Goal: Communication & Community: Answer question/provide support

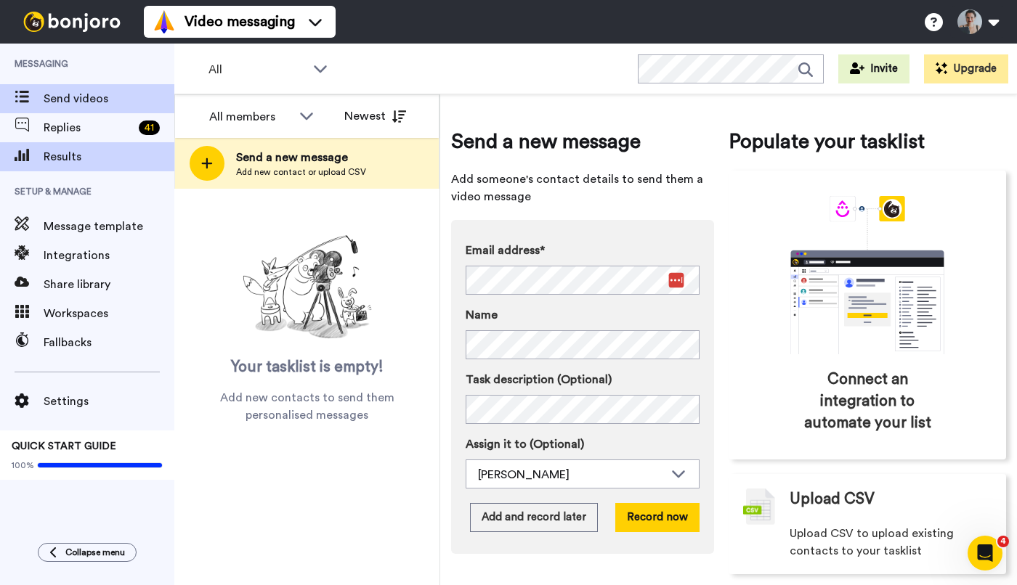
click at [88, 162] on span "Results" at bounding box center [109, 156] width 131 height 17
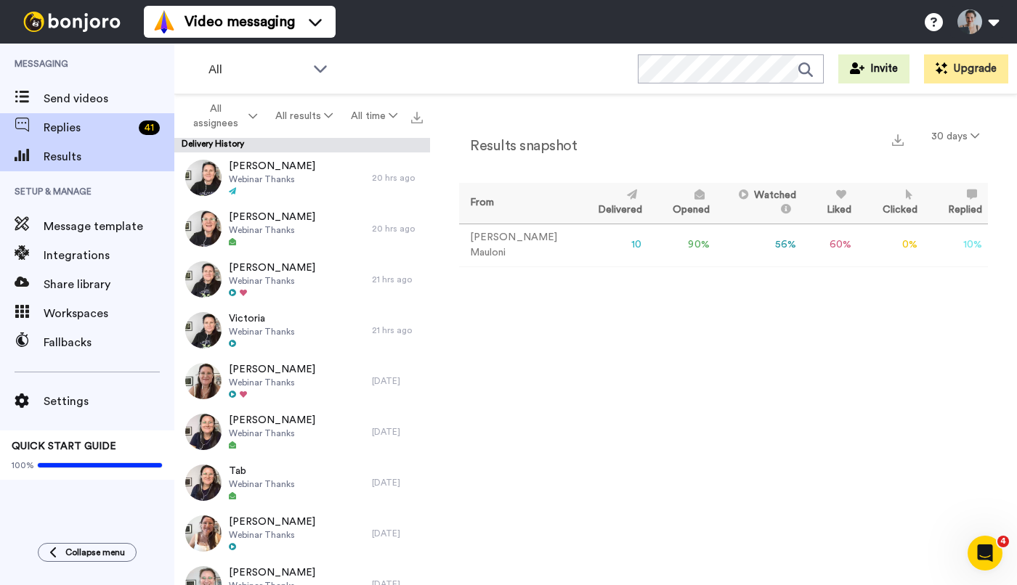
click at [73, 121] on span "Replies" at bounding box center [88, 127] width 89 height 17
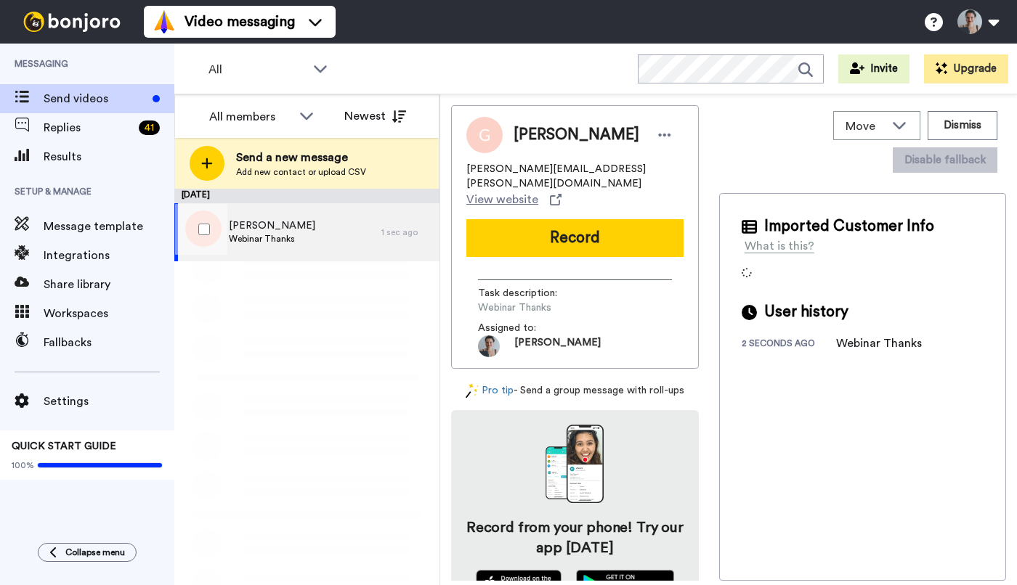
click at [294, 230] on div "Gail Barlow Webinar Thanks" at bounding box center [277, 232] width 207 height 58
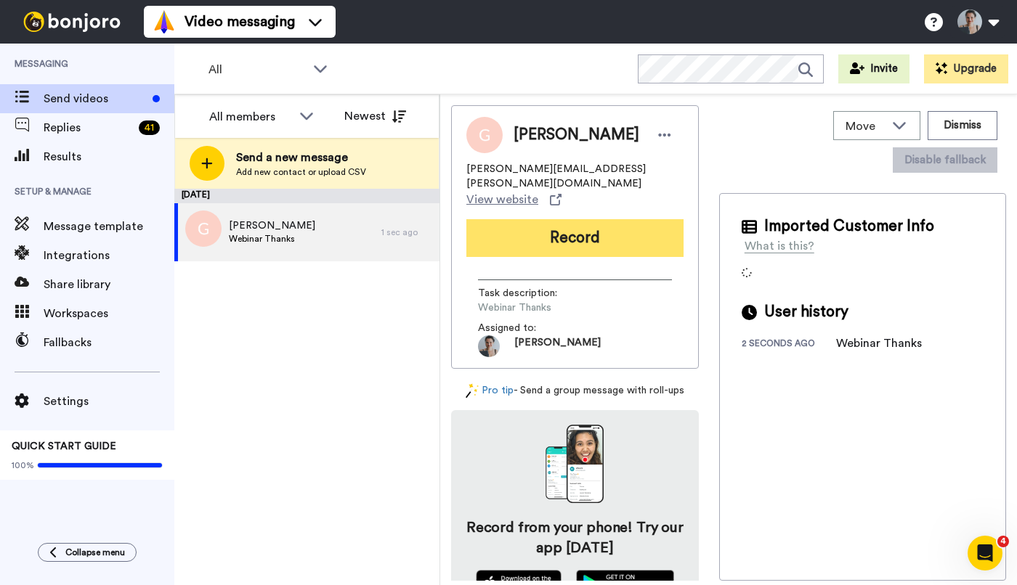
click at [582, 219] on button "Record" at bounding box center [574, 238] width 217 height 38
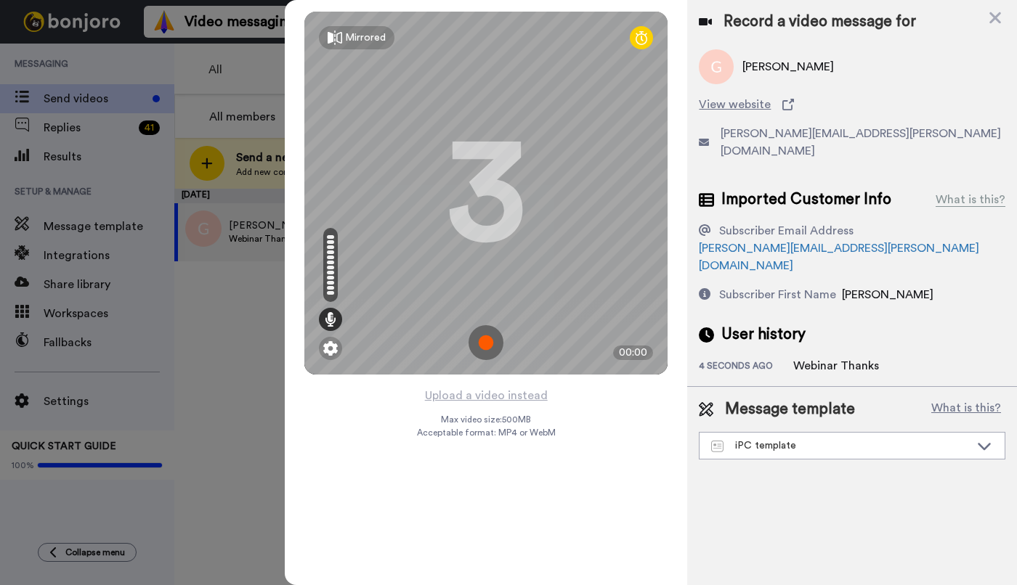
click at [492, 338] on img at bounding box center [485, 342] width 35 height 35
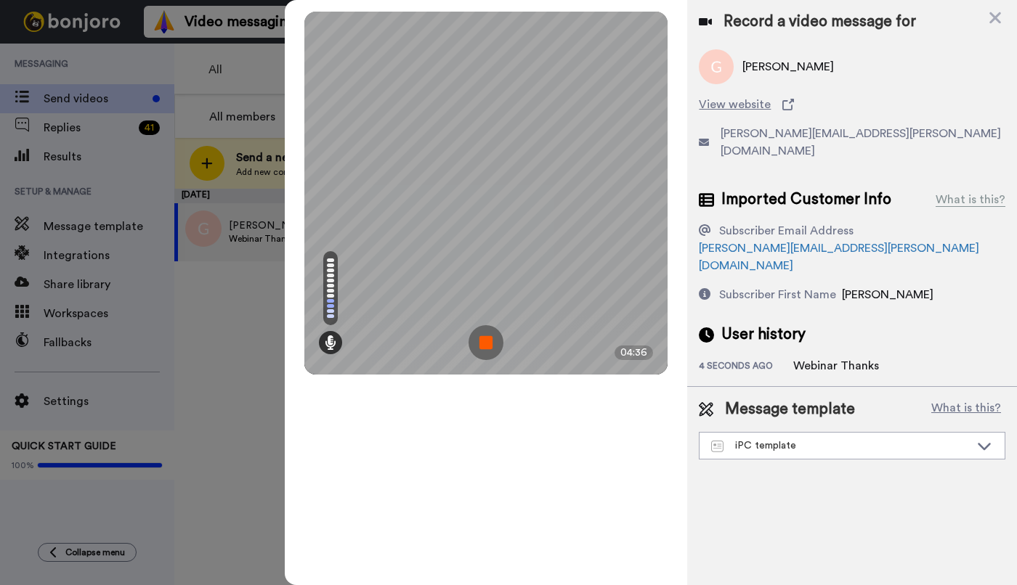
click at [492, 343] on img at bounding box center [485, 342] width 35 height 35
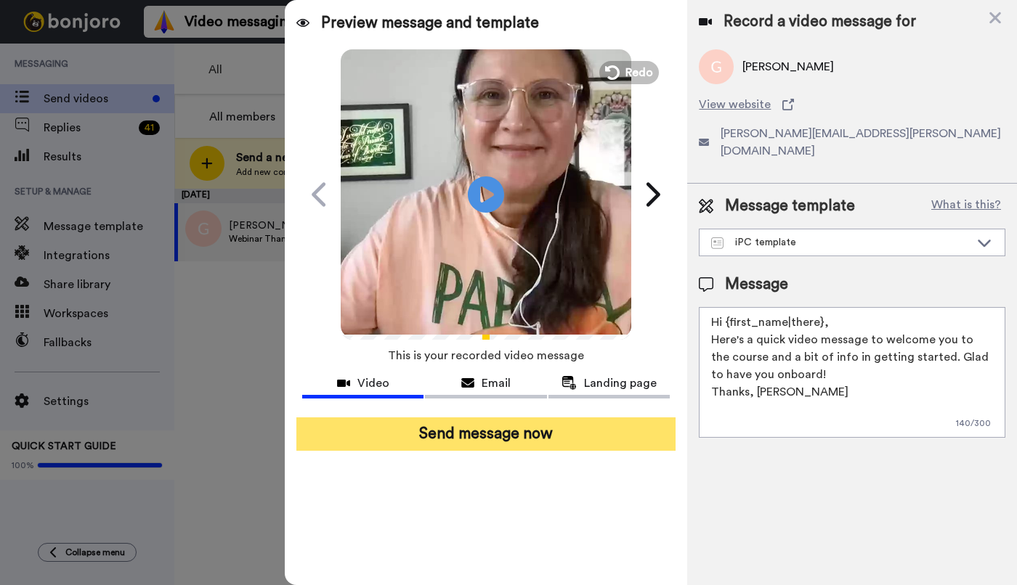
click at [571, 418] on button "Send message now" at bounding box center [485, 434] width 379 height 33
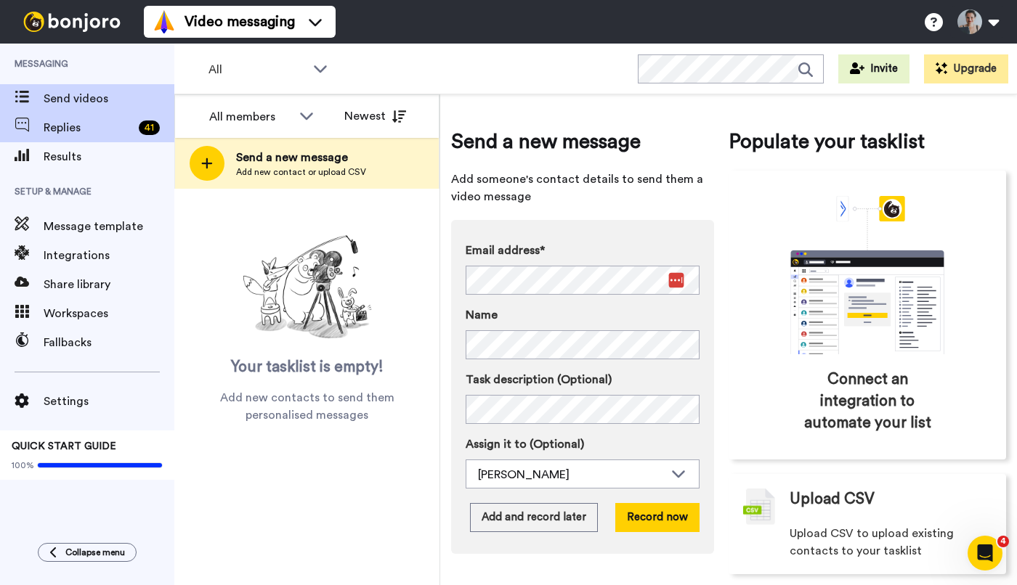
click at [76, 127] on span "Replies" at bounding box center [88, 127] width 89 height 17
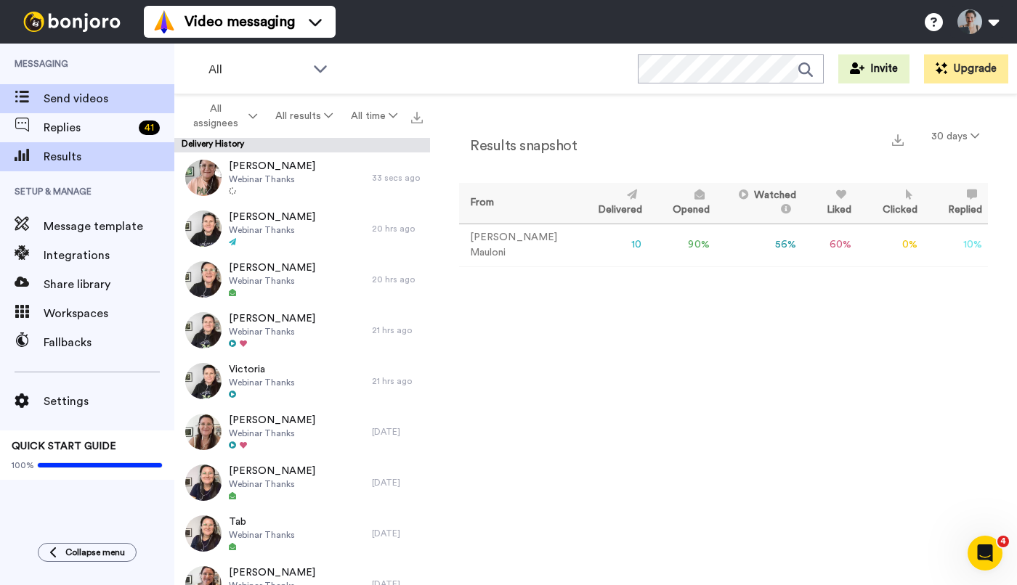
click at [120, 92] on span "Send videos" at bounding box center [109, 98] width 131 height 17
